Goal: Task Accomplishment & Management: Use online tool/utility

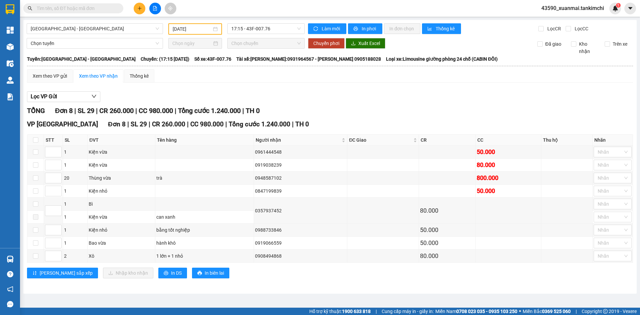
click at [198, 30] on input "[DATE]" at bounding box center [192, 28] width 39 height 7
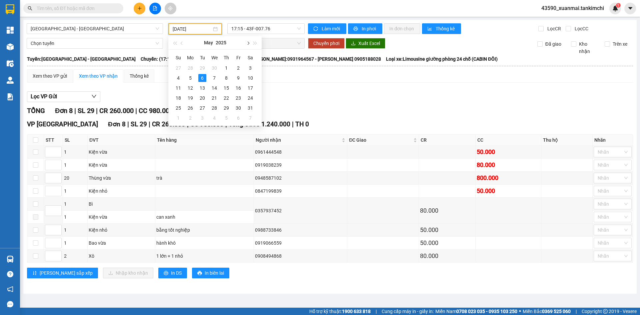
click at [249, 47] on button "button" at bounding box center [247, 42] width 7 height 13
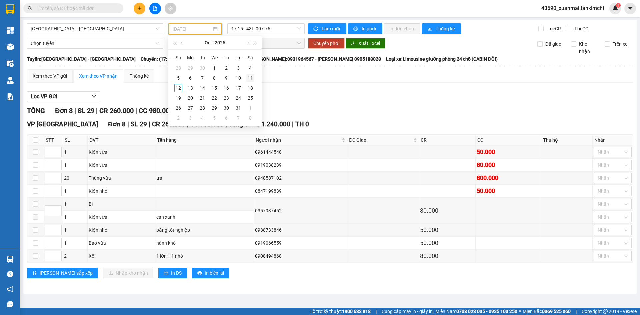
click at [251, 78] on div "11" at bounding box center [250, 78] width 8 height 8
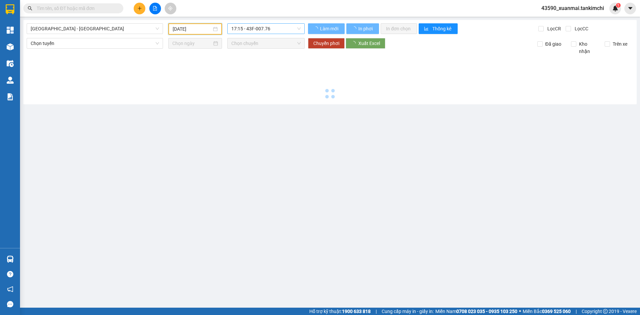
click at [274, 30] on span "17:15 - 43F-007.76" at bounding box center [265, 29] width 69 height 10
type input "[DATE]"
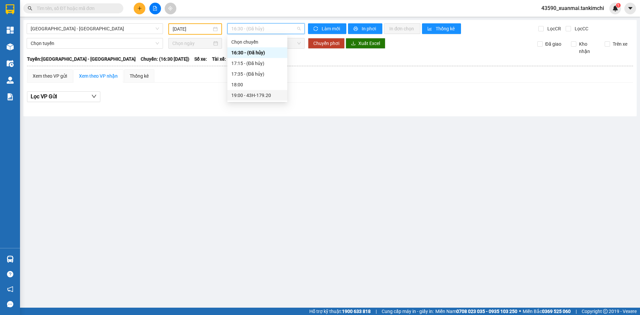
click at [264, 93] on div "19:00 - 43H-179.20" at bounding box center [257, 95] width 52 height 7
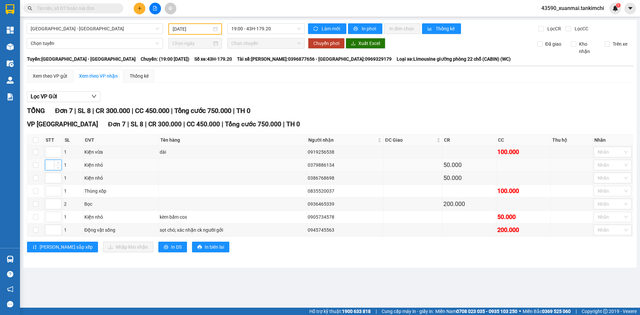
click at [50, 166] on input at bounding box center [53, 165] width 16 height 10
type input "1"
click at [49, 176] on input at bounding box center [53, 178] width 16 height 10
type input "2"
click at [50, 203] on input at bounding box center [53, 204] width 16 height 10
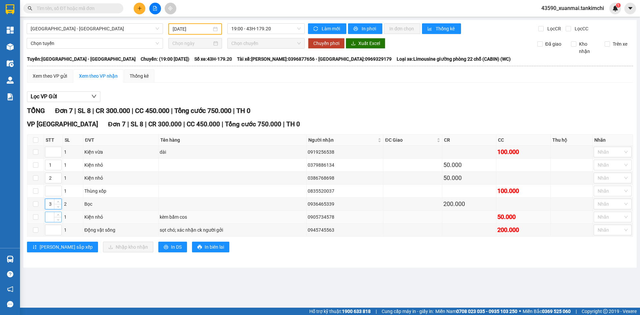
type input "3"
click at [47, 215] on input at bounding box center [53, 217] width 16 height 10
type input "4"
click at [52, 149] on input at bounding box center [53, 152] width 16 height 10
type input "5"
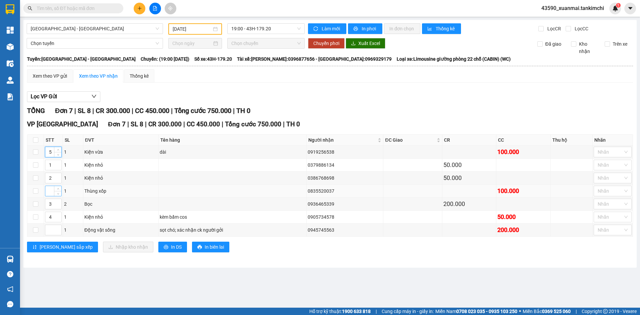
click at [48, 192] on input at bounding box center [53, 191] width 16 height 10
type input "6"
click at [51, 227] on input at bounding box center [53, 230] width 16 height 10
type input "7"
click at [50, 248] on span "[PERSON_NAME] sắp xếp" at bounding box center [66, 246] width 53 height 7
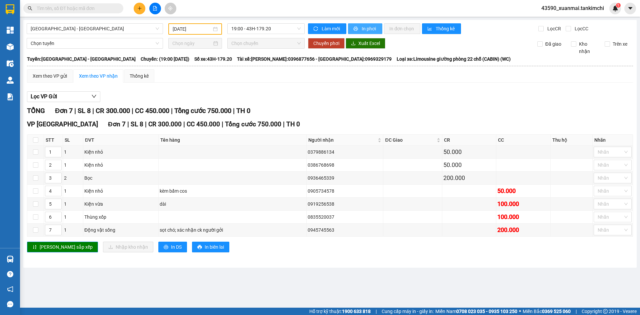
click at [363, 29] on span "In phơi" at bounding box center [368, 28] width 15 height 7
click at [364, 30] on span "In phơi" at bounding box center [368, 28] width 15 height 7
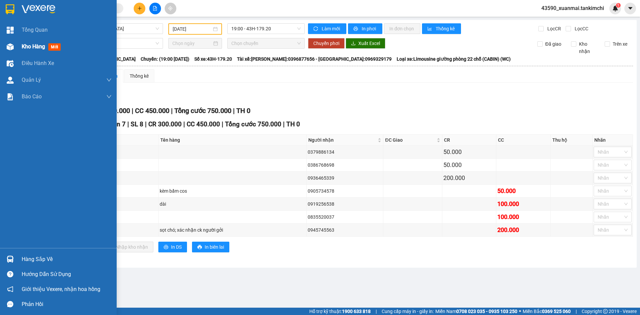
click at [34, 48] on span "Kho hàng" at bounding box center [33, 46] width 23 height 6
